Goal: Task Accomplishment & Management: Manage account settings

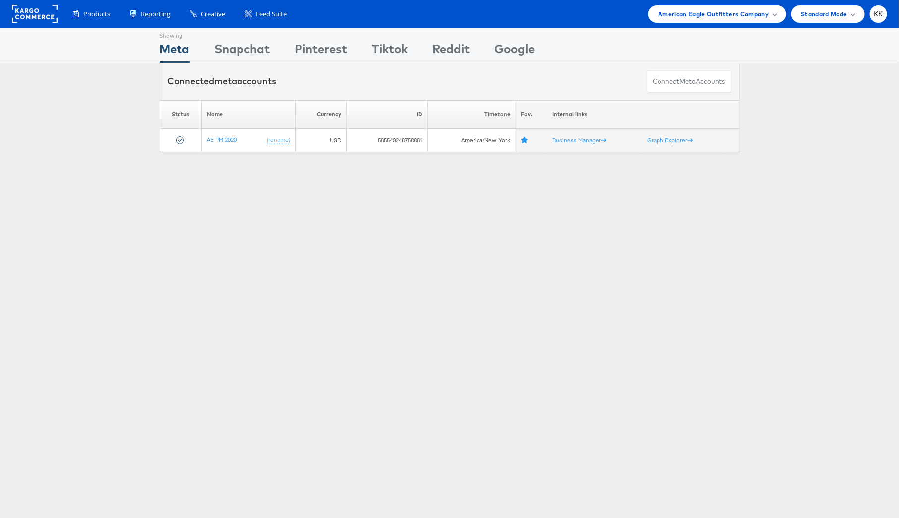
click at [683, 22] on div "Products Product Catalogs Enhance Your Product Catalog, Map Them to Publishers,…" at bounding box center [449, 14] width 899 height 28
click at [711, 20] on div "American Eagle Outfitters Company" at bounding box center [717, 13] width 138 height 17
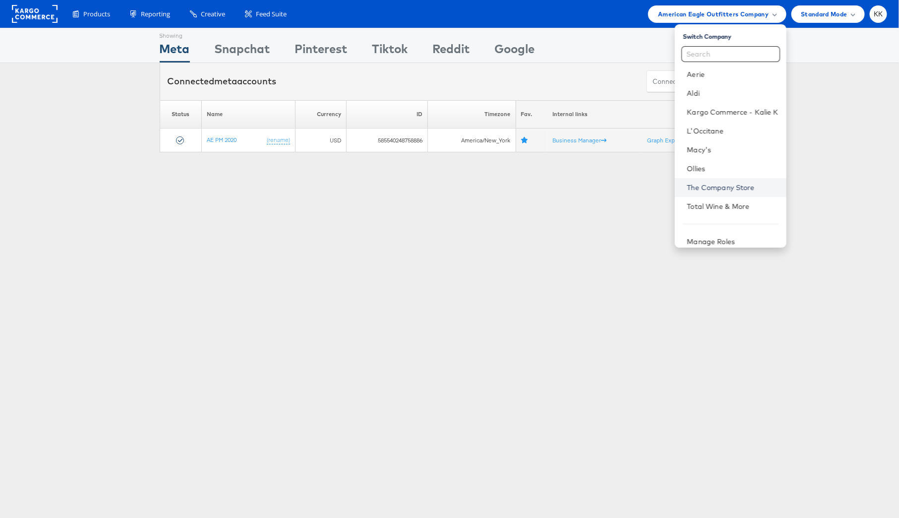
click at [735, 189] on link "The Company Store" at bounding box center [732, 187] width 91 height 10
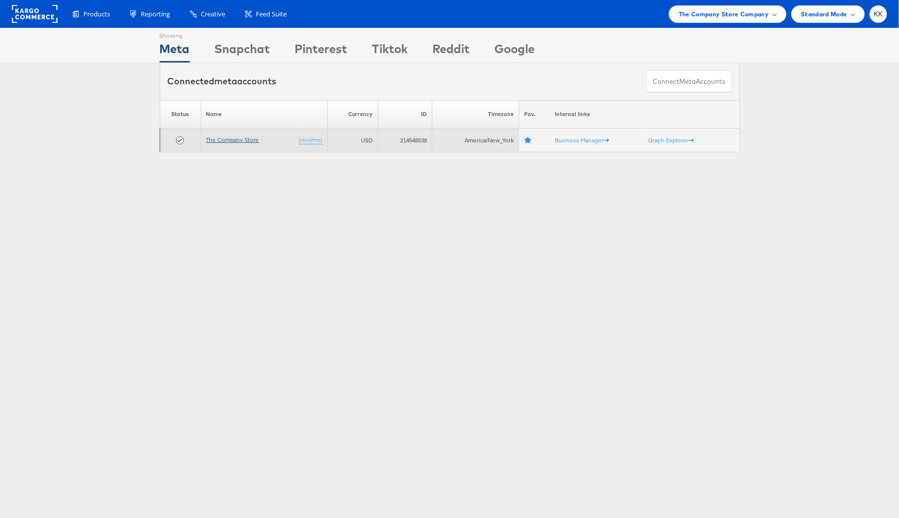
click at [250, 140] on link "The Company Store" at bounding box center [232, 139] width 53 height 7
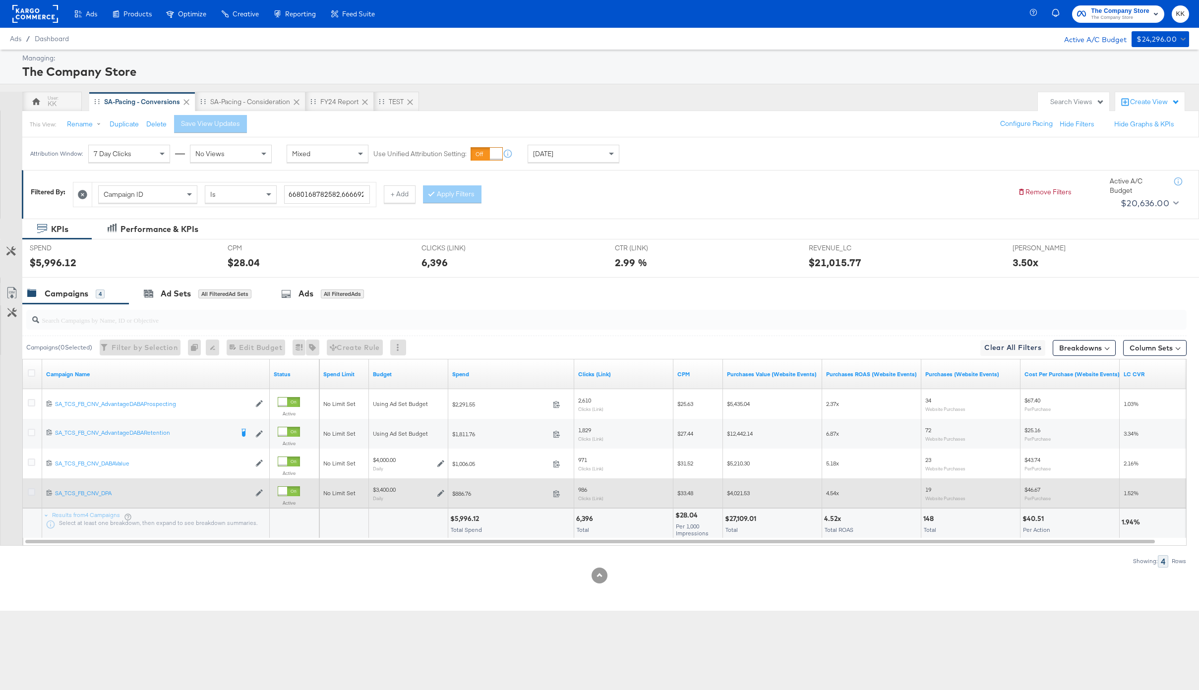
click at [31, 491] on icon at bounding box center [31, 491] width 7 height 7
click at [0, 0] on input "checkbox" at bounding box center [0, 0] width 0 height 0
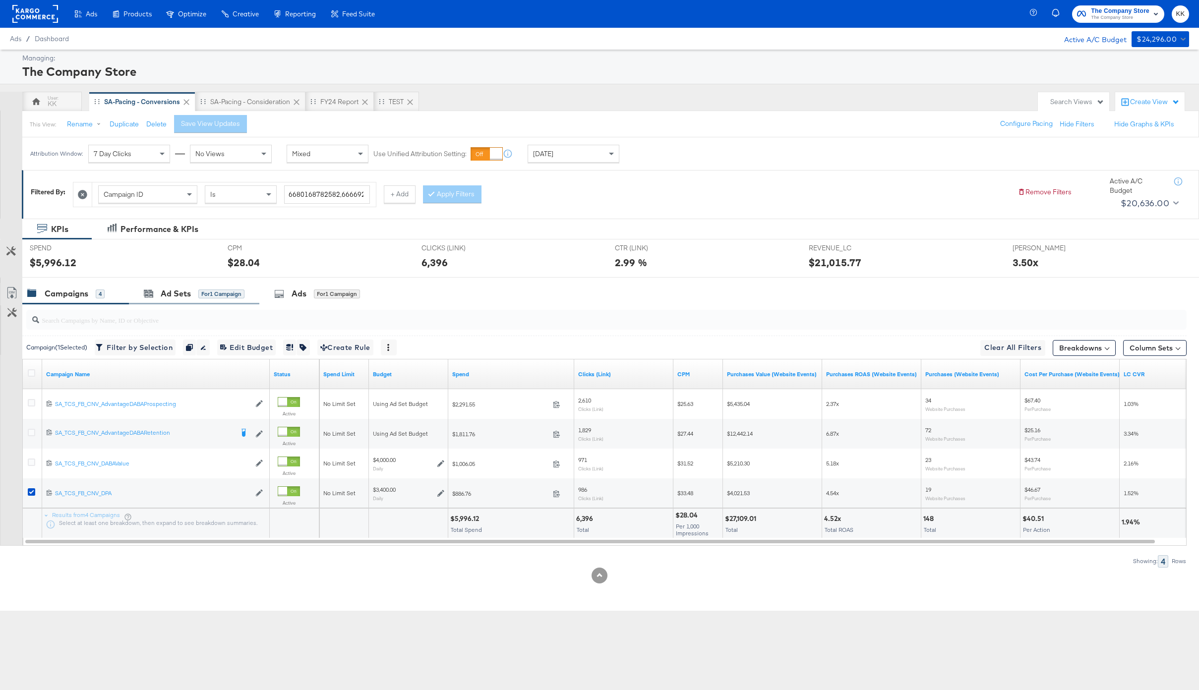
click at [174, 304] on div "Ad Sets for 1 Campaign" at bounding box center [194, 293] width 130 height 21
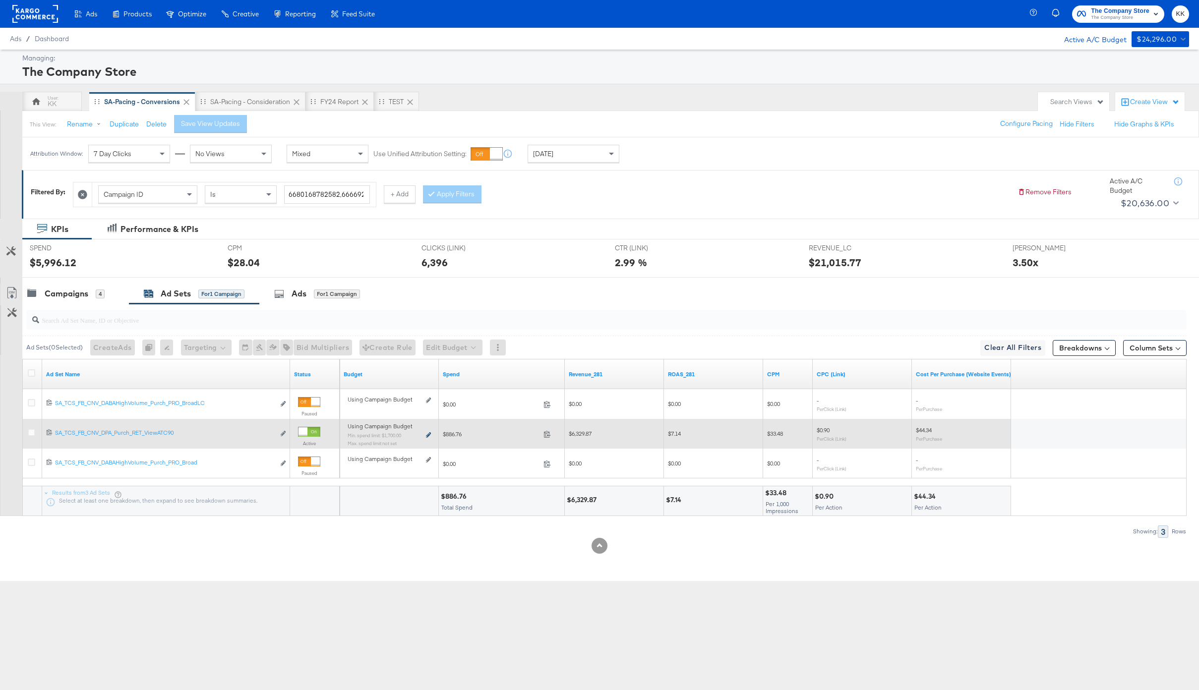
click at [427, 436] on icon at bounding box center [428, 434] width 5 height 5
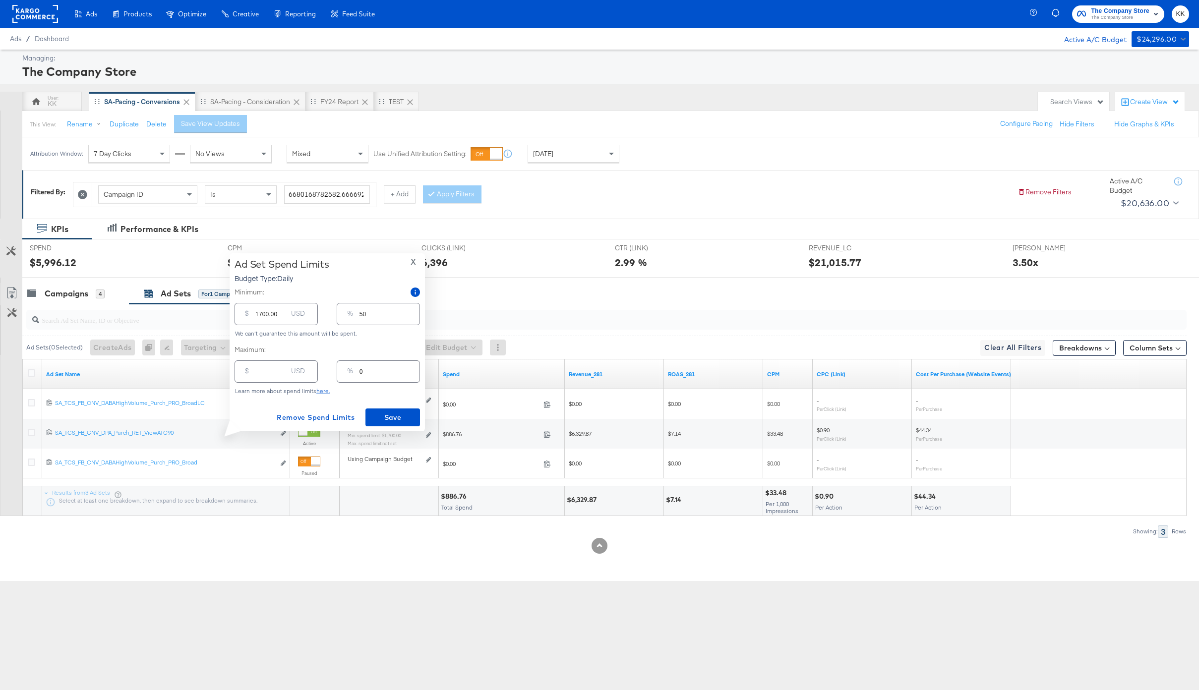
click at [260, 314] on input "1700.00" at bounding box center [271, 309] width 32 height 21
type input "100.00"
type input "3"
type input "200.00"
type input "0"
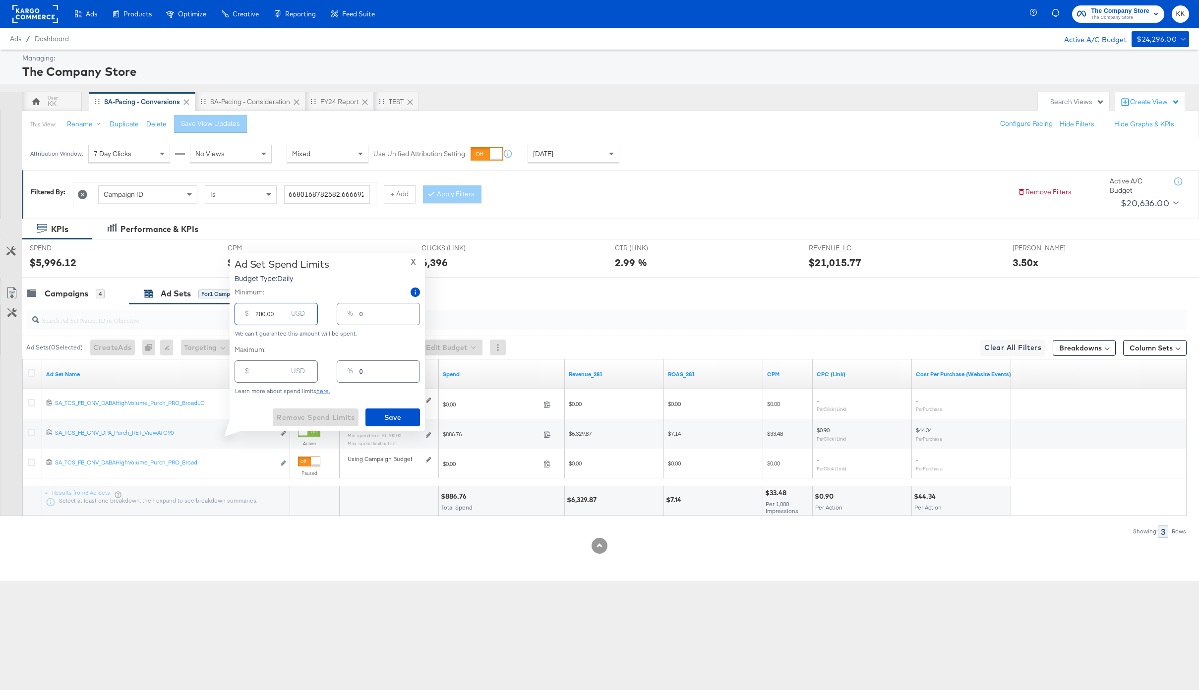
type input "6"
type input "2000.00"
type input "59"
type input "2000.00"
click at [367, 412] on button "Save" at bounding box center [392, 418] width 55 height 18
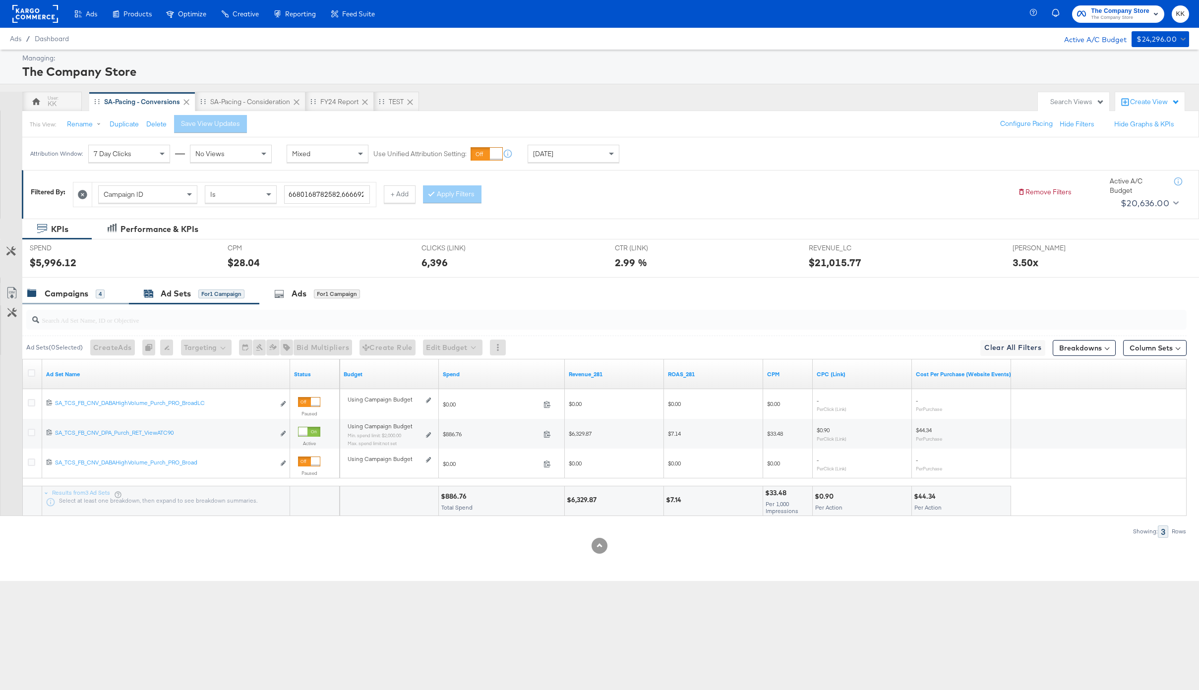
click at [85, 292] on div "Campaigns" at bounding box center [67, 293] width 44 height 11
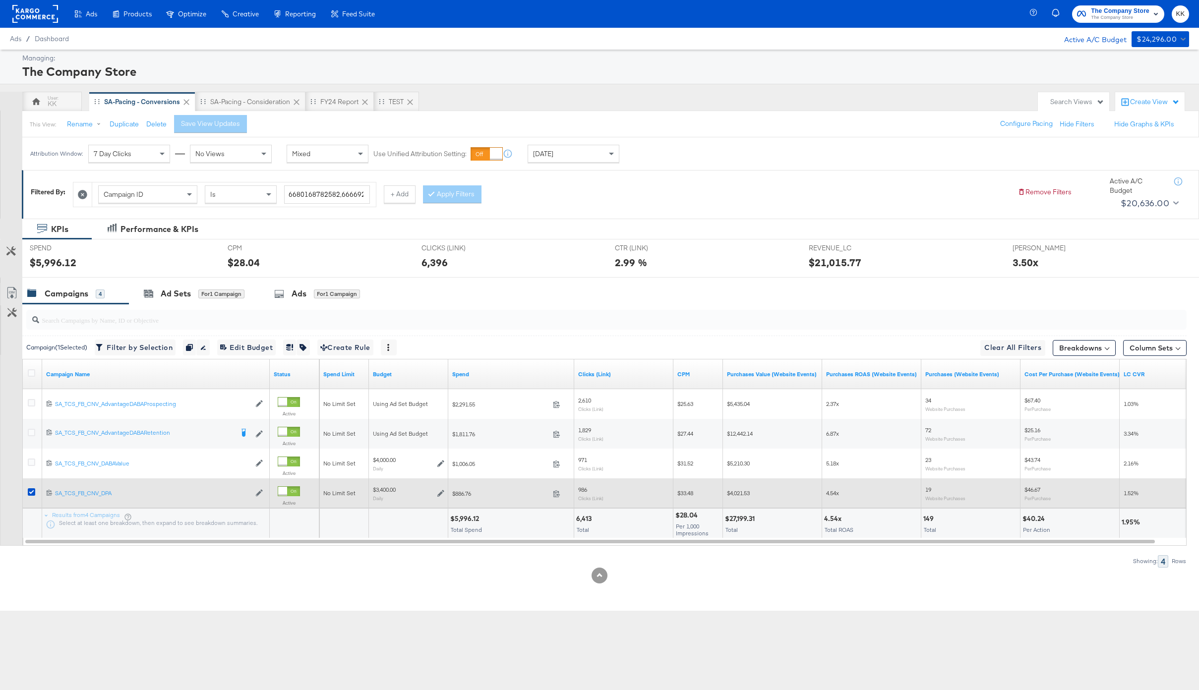
click at [38, 491] on div at bounding box center [33, 493] width 10 height 10
click at [36, 491] on div at bounding box center [33, 493] width 10 height 10
click at [33, 491] on icon at bounding box center [31, 491] width 7 height 7
click at [0, 0] on input "checkbox" at bounding box center [0, 0] width 0 height 0
